Goal: Information Seeking & Learning: Learn about a topic

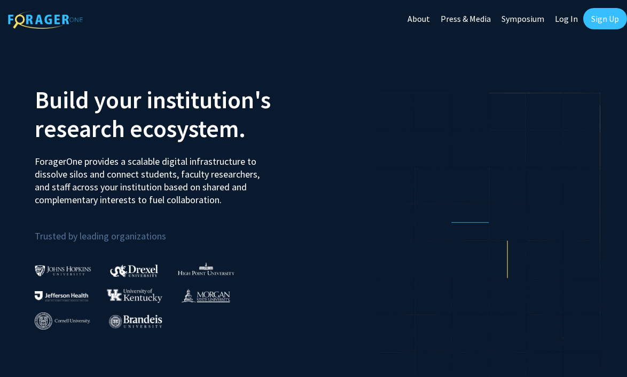
click at [566, 20] on link "Log In" at bounding box center [566, 18] width 34 height 37
select select
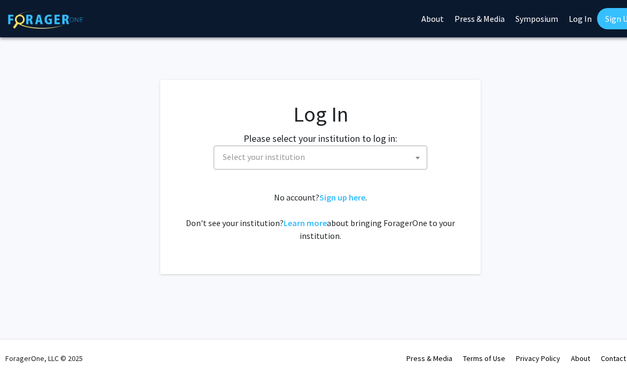
click at [393, 141] on label "Please select your institution to log in:" at bounding box center [320, 138] width 154 height 14
click at [353, 197] on link "Sign up here" at bounding box center [342, 197] width 46 height 11
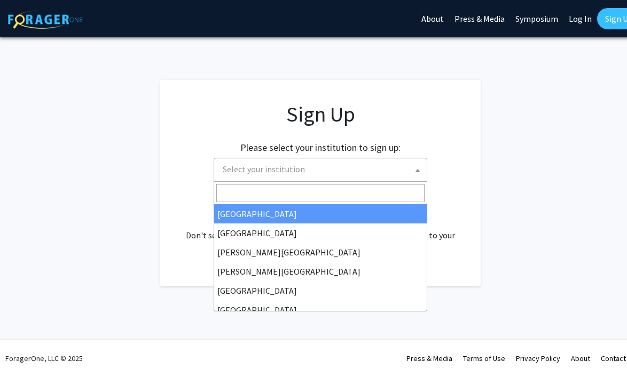
click at [351, 175] on span "Select your institution" at bounding box center [322, 170] width 208 height 22
type input "s"
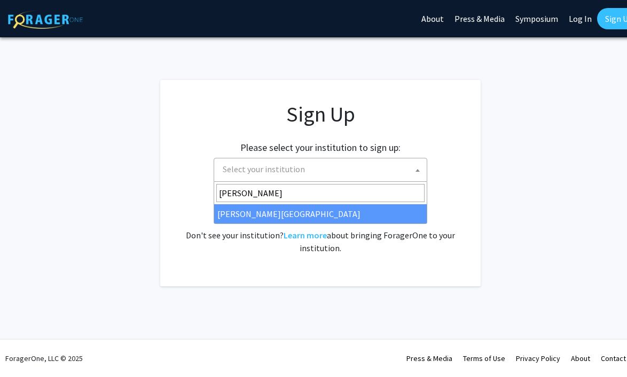
type input "thomas"
select select "24"
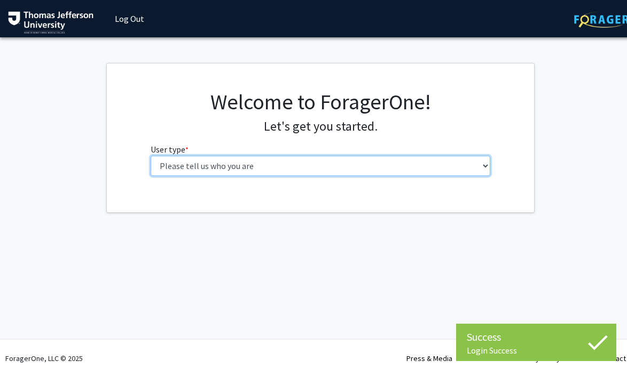
click at [359, 172] on select "Please tell us who you are Undergraduate Student Master's Student Doctoral Cand…" at bounding box center [321, 166] width 340 height 20
select select "3: doc"
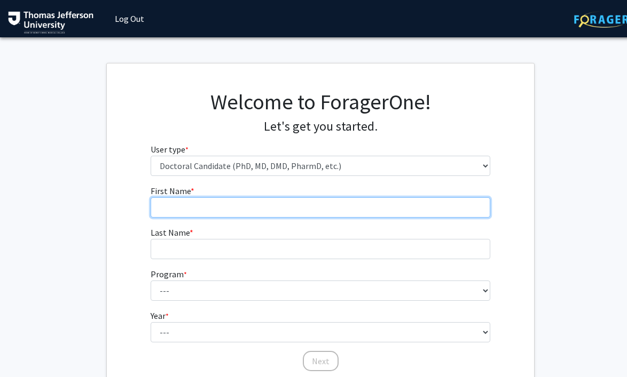
click at [322, 209] on input "First Name * required" at bounding box center [321, 207] width 340 height 20
type input "Sooyeon"
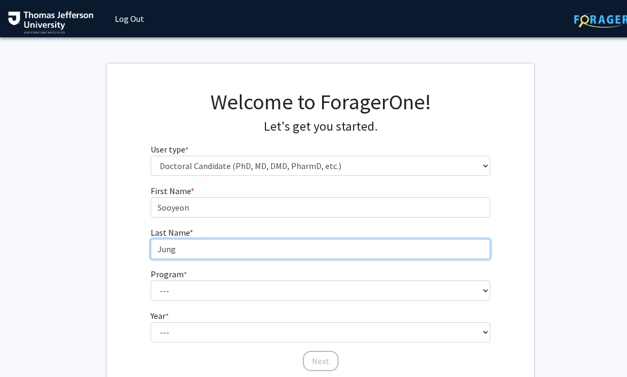
type input "Jung"
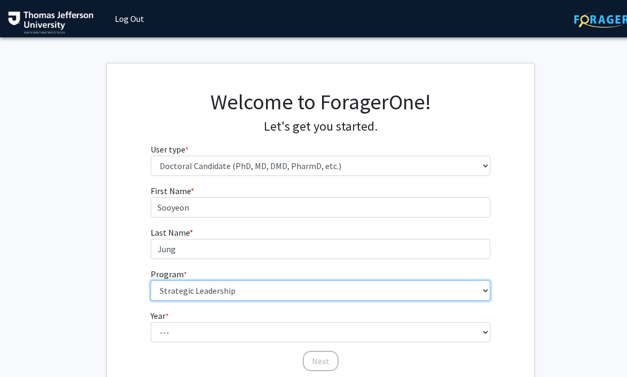
click at [290, 296] on select "--- Accelerated 3+3 BS in Health Sciences/Doctor of [MEDICAL_DATA] Accelerated …" at bounding box center [321, 291] width 340 height 20
select select "35: 815"
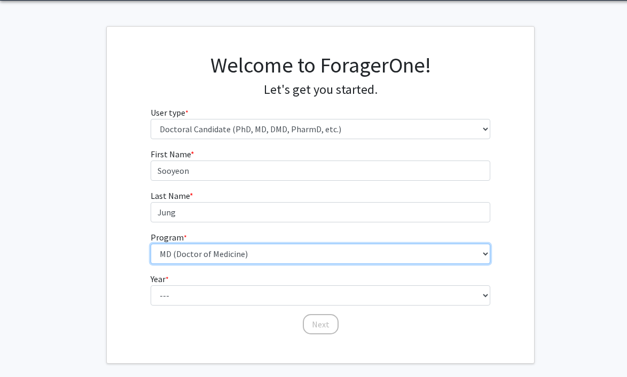
scroll to position [52, 0]
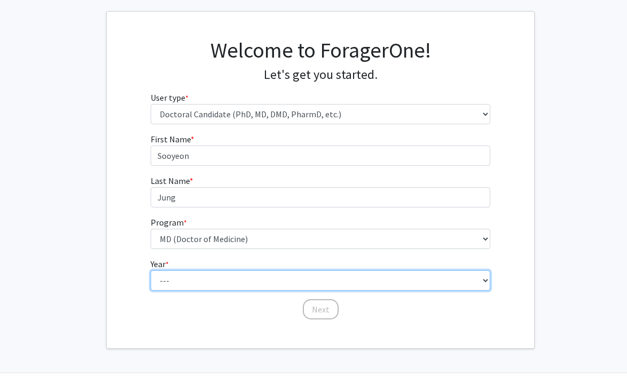
click at [231, 285] on select "--- First Year Second Year Third Year Fourth Year Fifth Year Sixth Year Seventh…" at bounding box center [321, 281] width 340 height 20
select select "1: first_year"
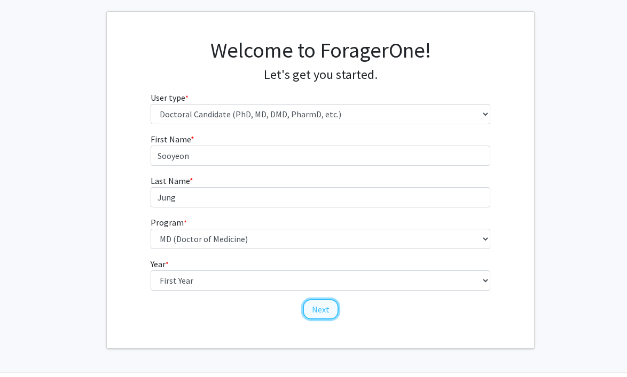
click at [331, 313] on button "Next" at bounding box center [321, 309] width 36 height 20
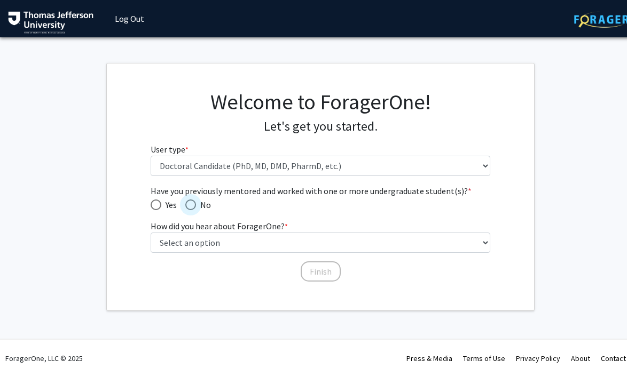
click at [192, 206] on span "Have you previously mentored and worked with one or more undergraduate student(…" at bounding box center [190, 205] width 11 height 11
click at [192, 206] on input "No" at bounding box center [190, 205] width 11 height 11
radio input "true"
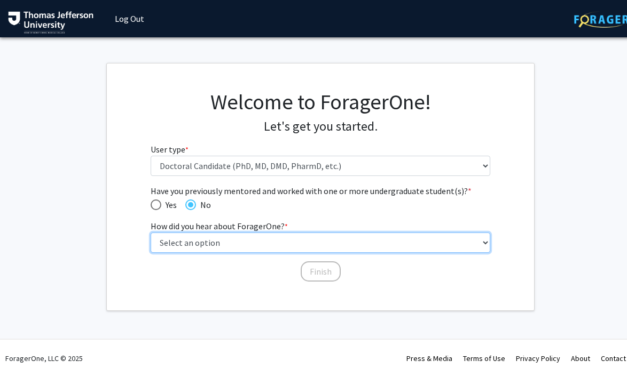
click at [208, 243] on select "Select an option Peer/student recommendation Faculty/staff recommendation Unive…" at bounding box center [321, 243] width 340 height 20
select select "2: faculty_recommendation"
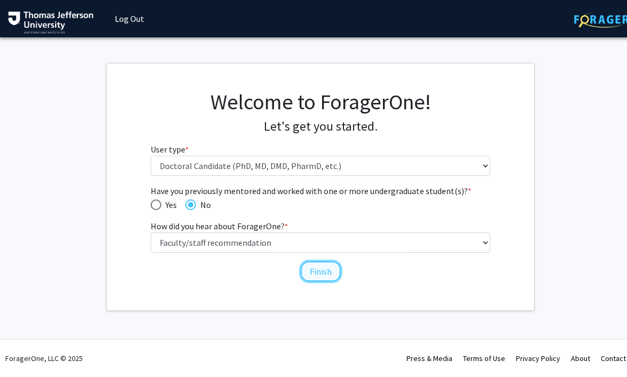
click at [317, 275] on button "Finish" at bounding box center [321, 272] width 40 height 20
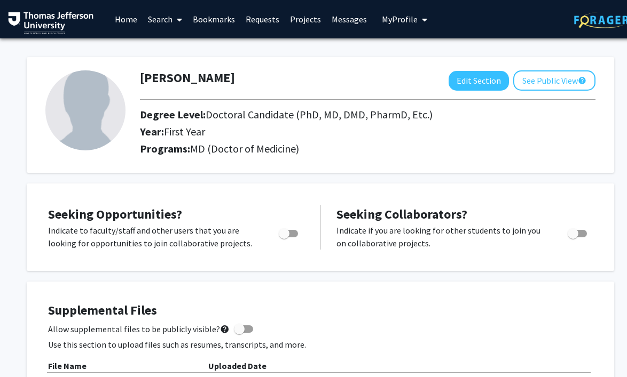
click at [164, 17] on link "Search" at bounding box center [165, 19] width 45 height 37
click at [192, 49] on span "Faculty/Staff" at bounding box center [182, 48] width 78 height 21
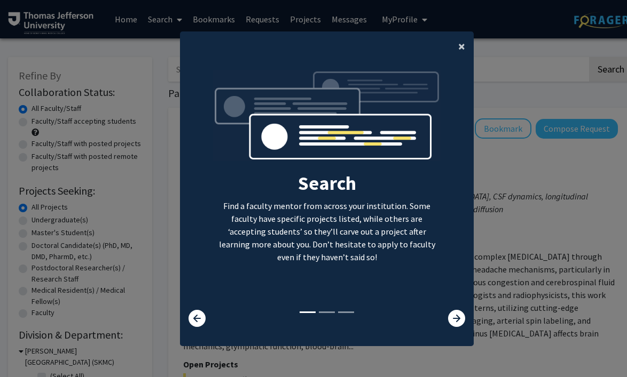
click at [462, 46] on span "×" at bounding box center [461, 46] width 7 height 17
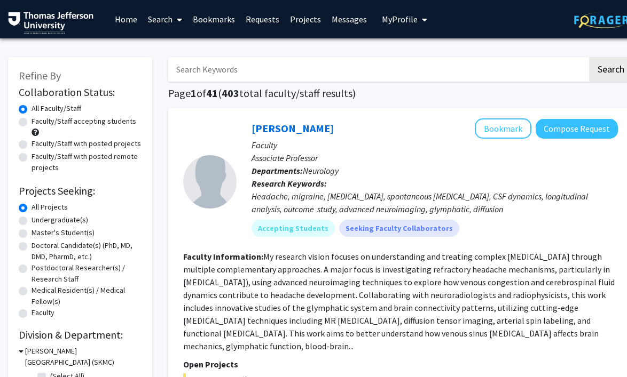
click at [31, 125] on label "Faculty/Staff accepting students" at bounding box center [83, 121] width 105 height 11
click at [31, 123] on input "Faculty/Staff accepting students" at bounding box center [34, 119] width 7 height 7
radio input "true"
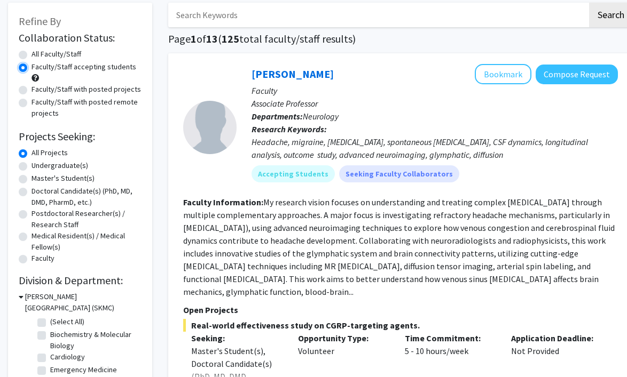
scroll to position [56, 0]
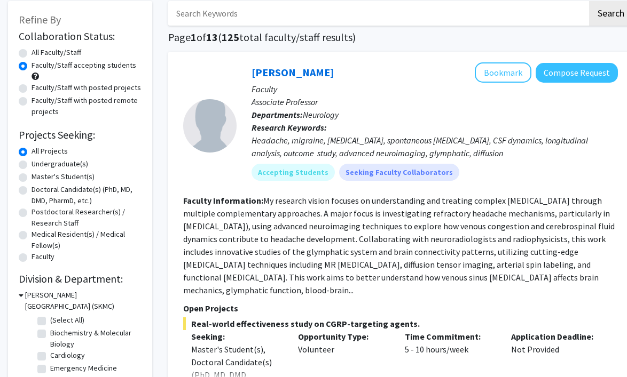
click at [31, 188] on label "Doctoral Candidate(s) (PhD, MD, DMD, PharmD, etc.)" at bounding box center [86, 195] width 110 height 22
click at [31, 188] on input "Doctoral Candidate(s) (PhD, MD, DMD, PharmD, etc.)" at bounding box center [34, 187] width 7 height 7
radio input "true"
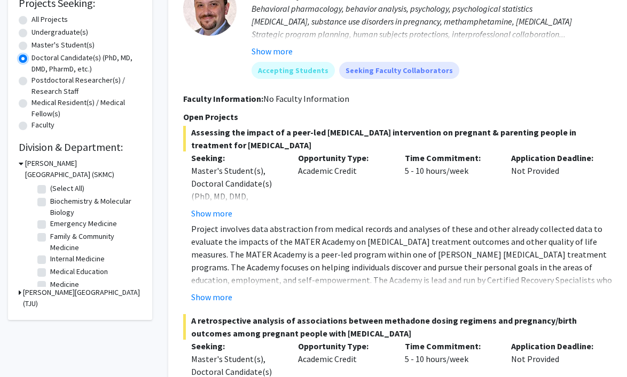
scroll to position [193, 0]
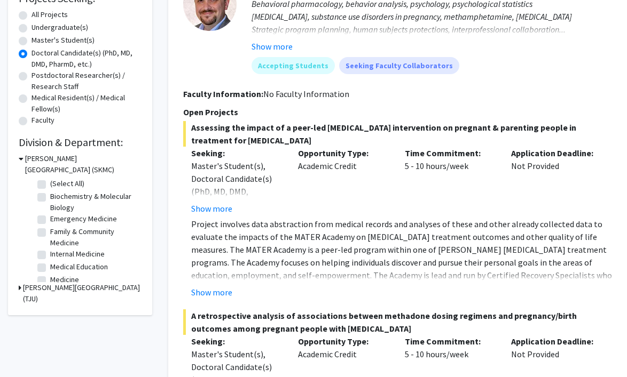
click at [50, 187] on label "(Select All)" at bounding box center [67, 183] width 34 height 11
click at [50, 185] on input "(Select All)" at bounding box center [53, 181] width 7 height 7
checkbox input "true"
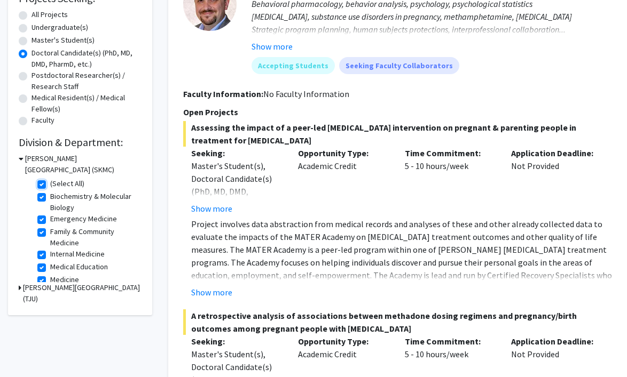
checkbox input "true"
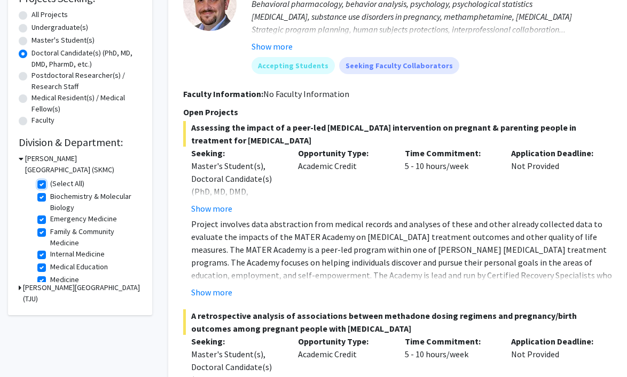
checkbox input "true"
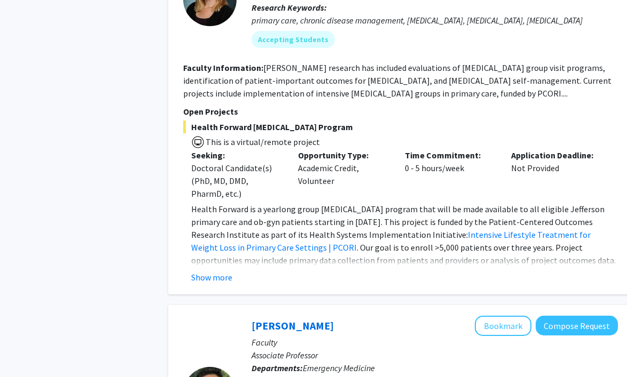
scroll to position [534, 0]
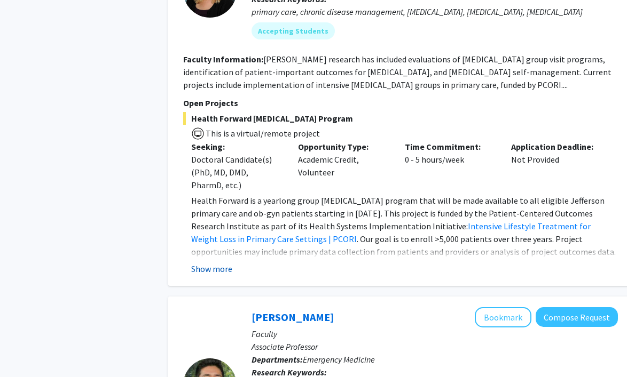
click at [222, 271] on button "Show more" at bounding box center [211, 269] width 41 height 13
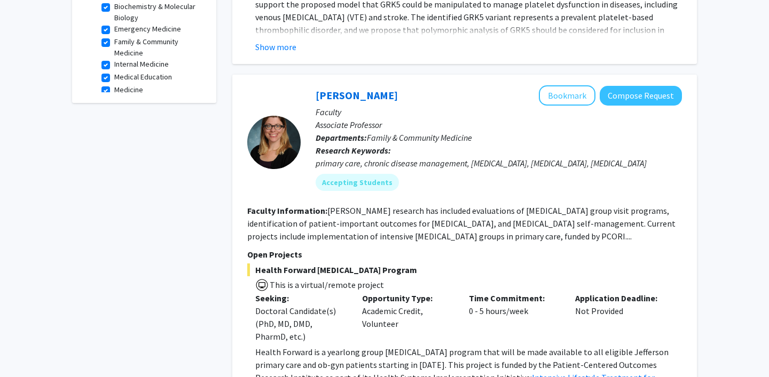
scroll to position [384, 0]
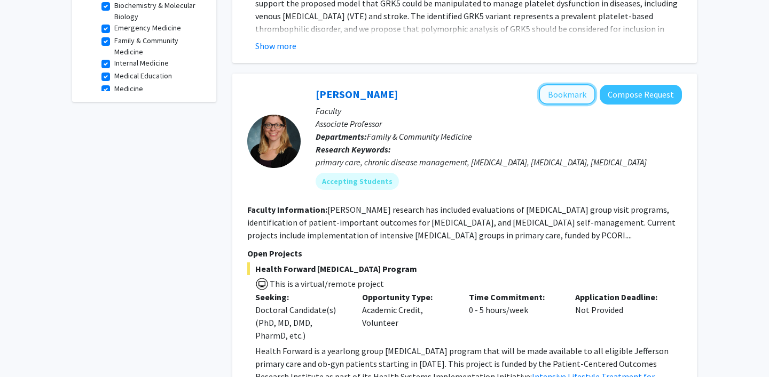
click at [571, 91] on button "Bookmark" at bounding box center [567, 94] width 57 height 20
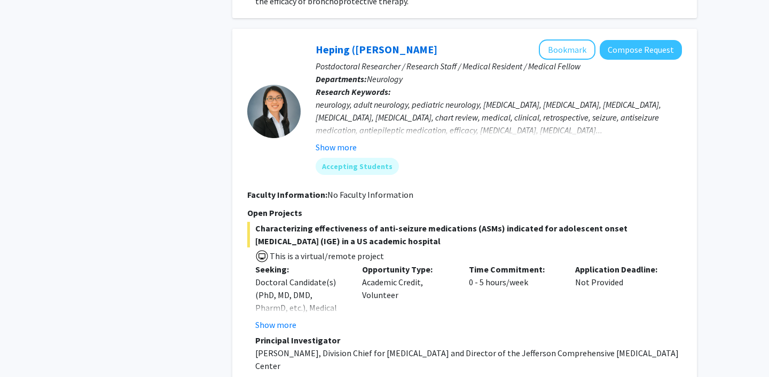
scroll to position [3314, 0]
click at [341, 141] on button "Show more" at bounding box center [335, 147] width 41 height 13
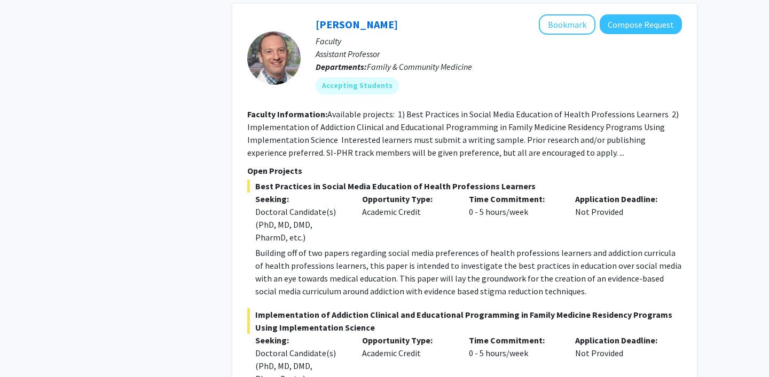
scroll to position [3736, 0]
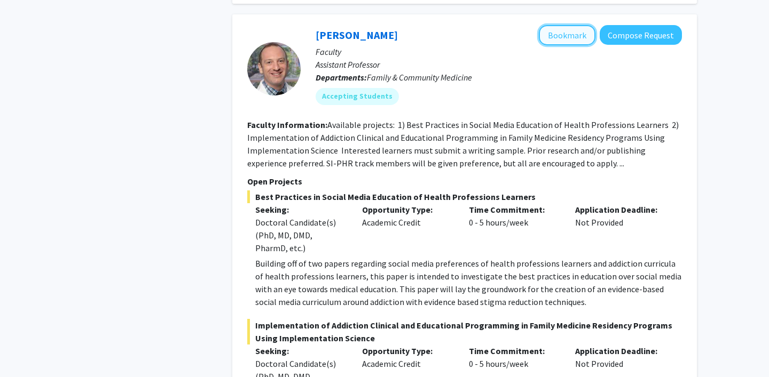
click at [579, 30] on button "Bookmark" at bounding box center [567, 35] width 57 height 20
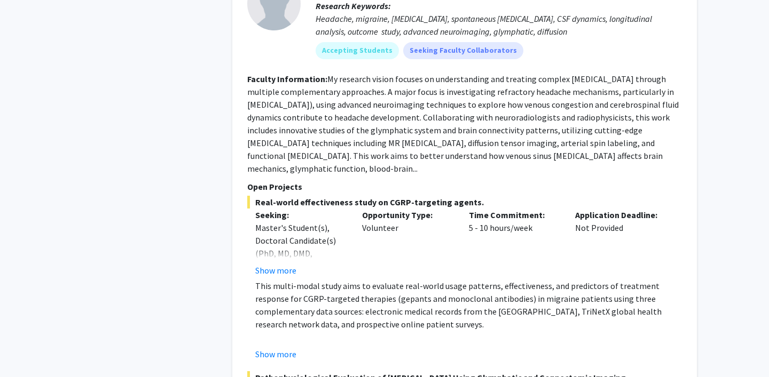
scroll to position [4265, 0]
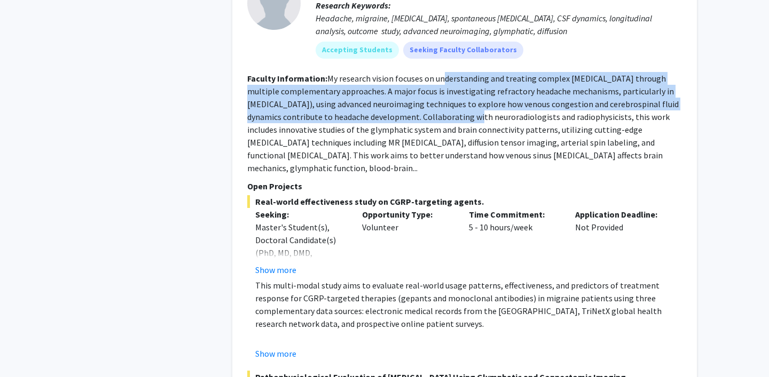
drag, startPoint x: 440, startPoint y: 82, endPoint x: 446, endPoint y: 120, distance: 37.9
click at [446, 120] on fg-read-more "My research vision focuses on understanding and treating complex [MEDICAL_DATA]…" at bounding box center [462, 123] width 431 height 100
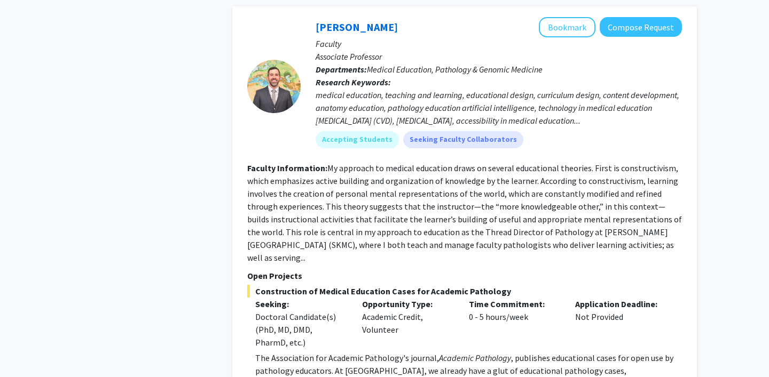
scroll to position [4815, 0]
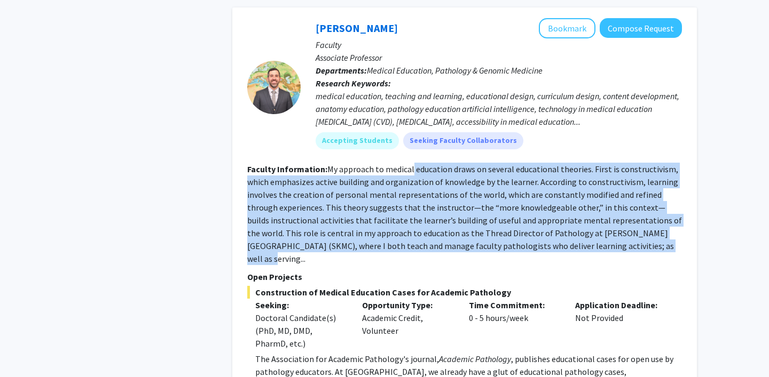
drag, startPoint x: 413, startPoint y: 185, endPoint x: 617, endPoint y: 256, distance: 215.6
click at [617, 256] on fg-read-more "My approach to medical education draws on several educational theories. First i…" at bounding box center [464, 214] width 434 height 100
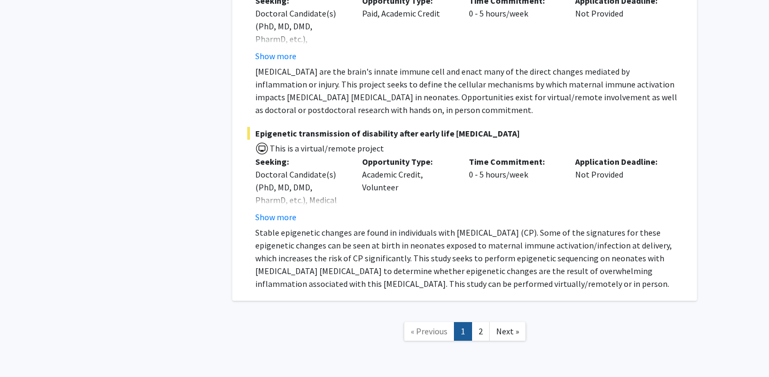
scroll to position [5709, 0]
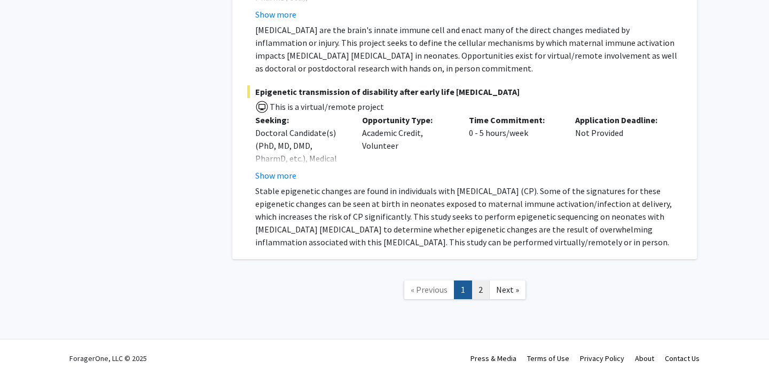
click at [480, 296] on link "2" at bounding box center [480, 290] width 18 height 19
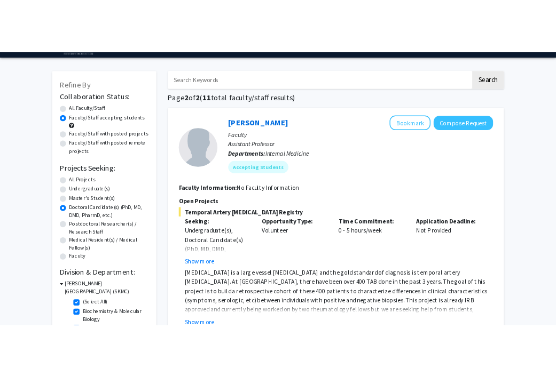
scroll to position [30, 0]
